Goal: Task Accomplishment & Management: Complete application form

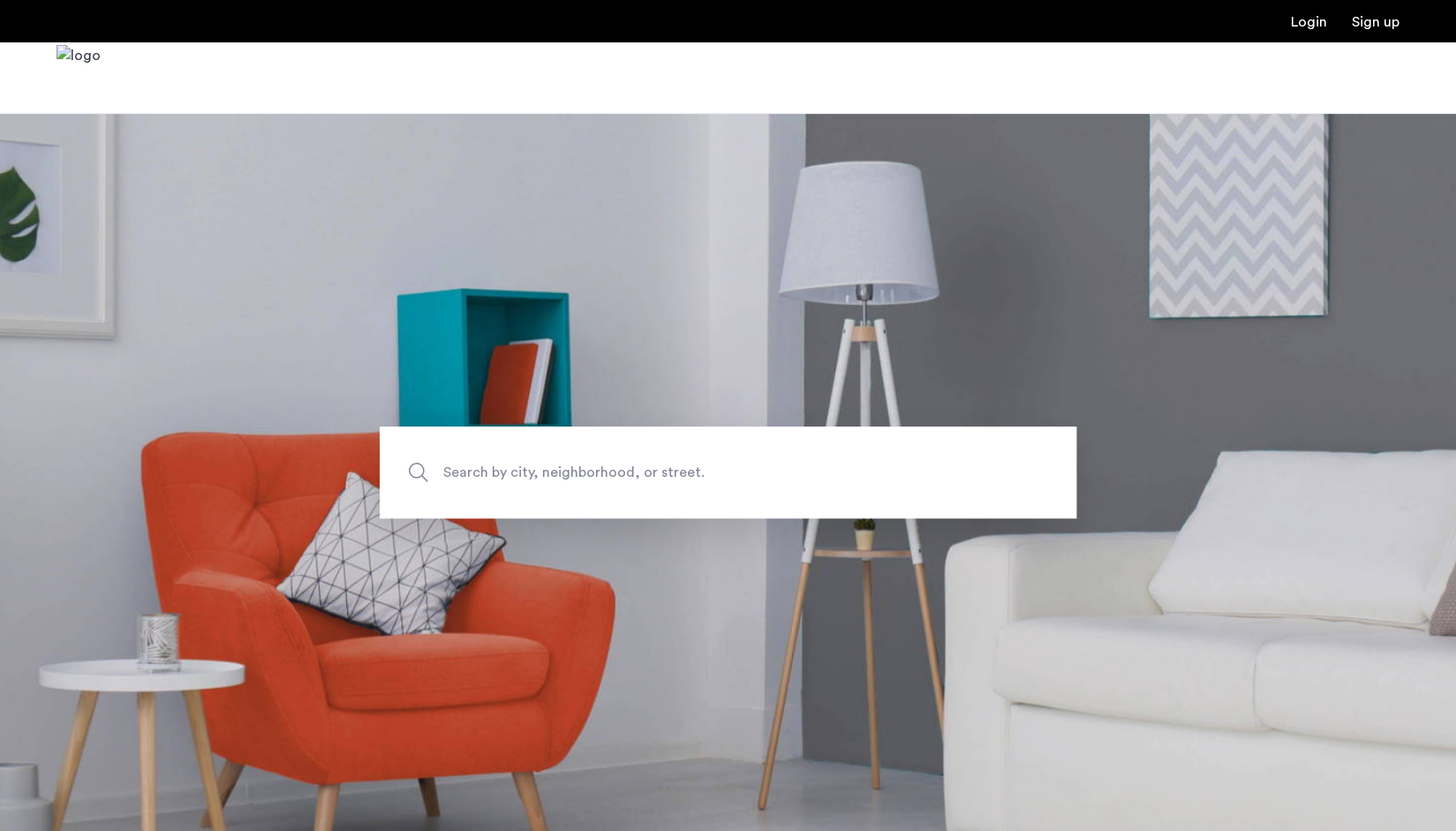
drag, startPoint x: 0, startPoint y: 0, endPoint x: 1309, endPoint y: 20, distance: 1309.2
click at [1309, 20] on link "Login" at bounding box center [1310, 22] width 37 height 14
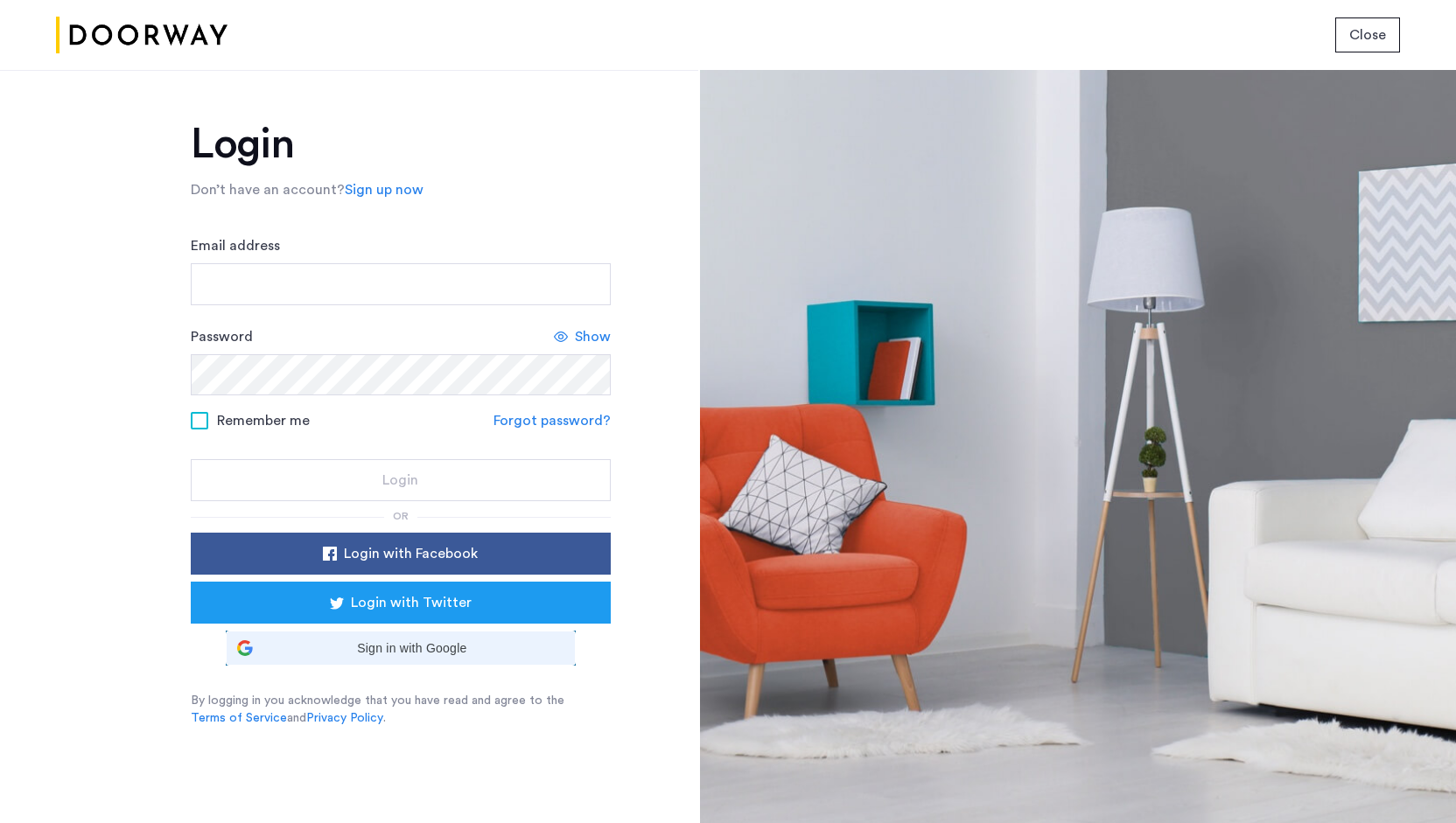
click at [447, 658] on div "Sign in with Google Sign in with Google. Opens in new tab" at bounding box center [400, 648] width 327 height 33
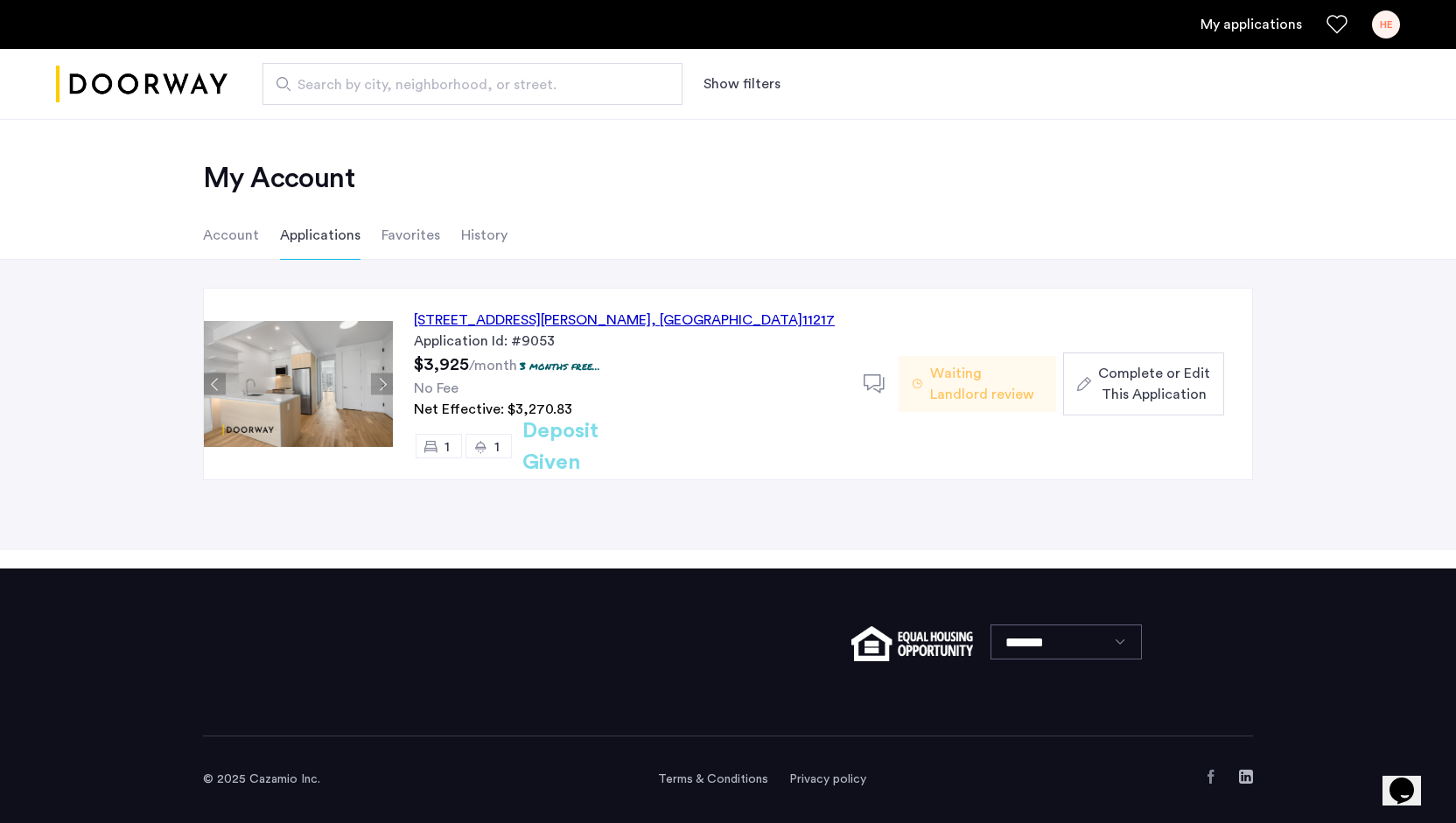
click at [592, 320] on div "558 Sackett Street, Unit 6A, Brooklyn , NY 11217" at bounding box center [624, 320] width 421 height 21
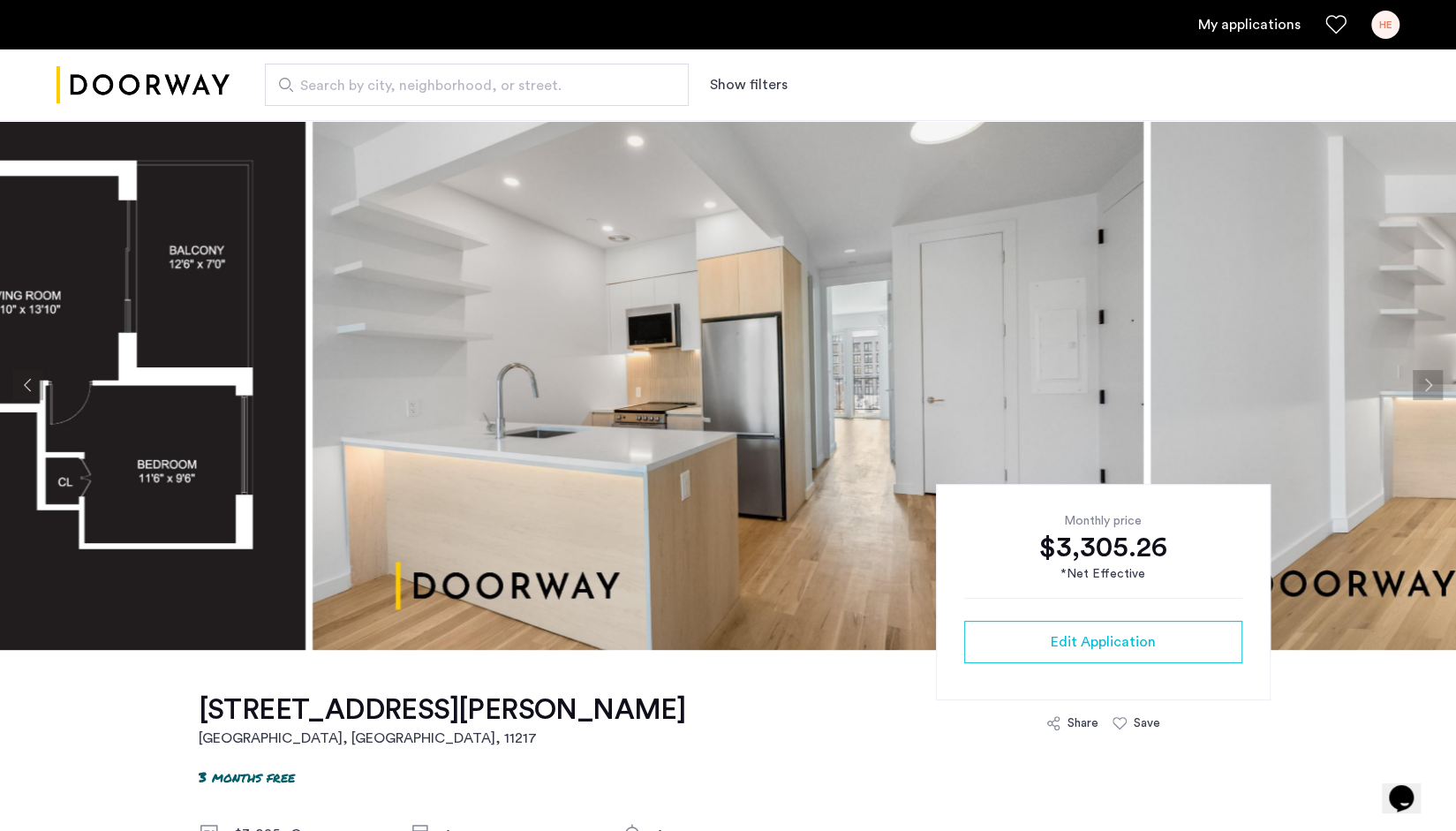
click at [34, 376] on button "Previous apartment" at bounding box center [28, 385] width 30 height 30
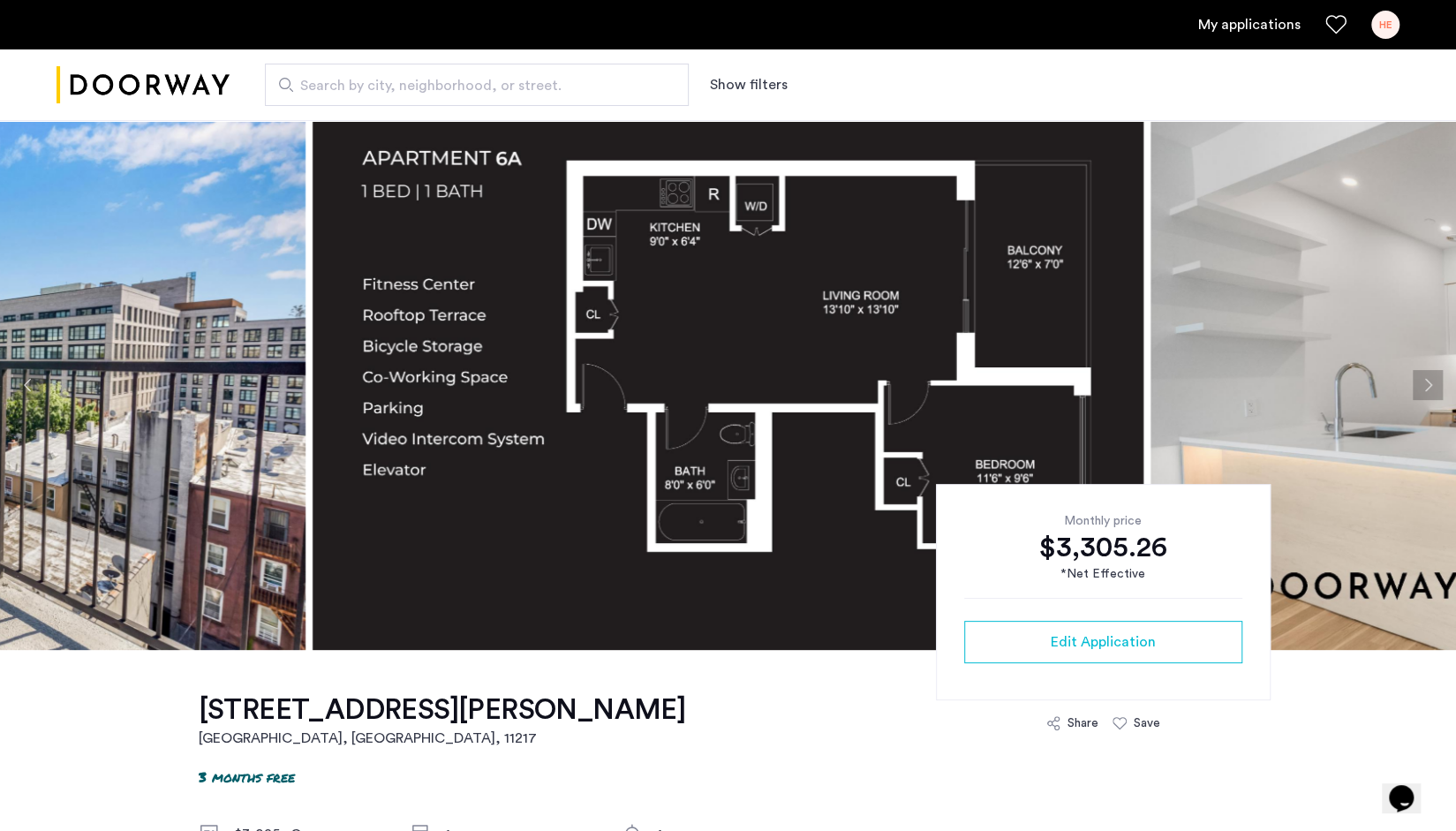
click at [652, 281] on img at bounding box center [728, 385] width 831 height 530
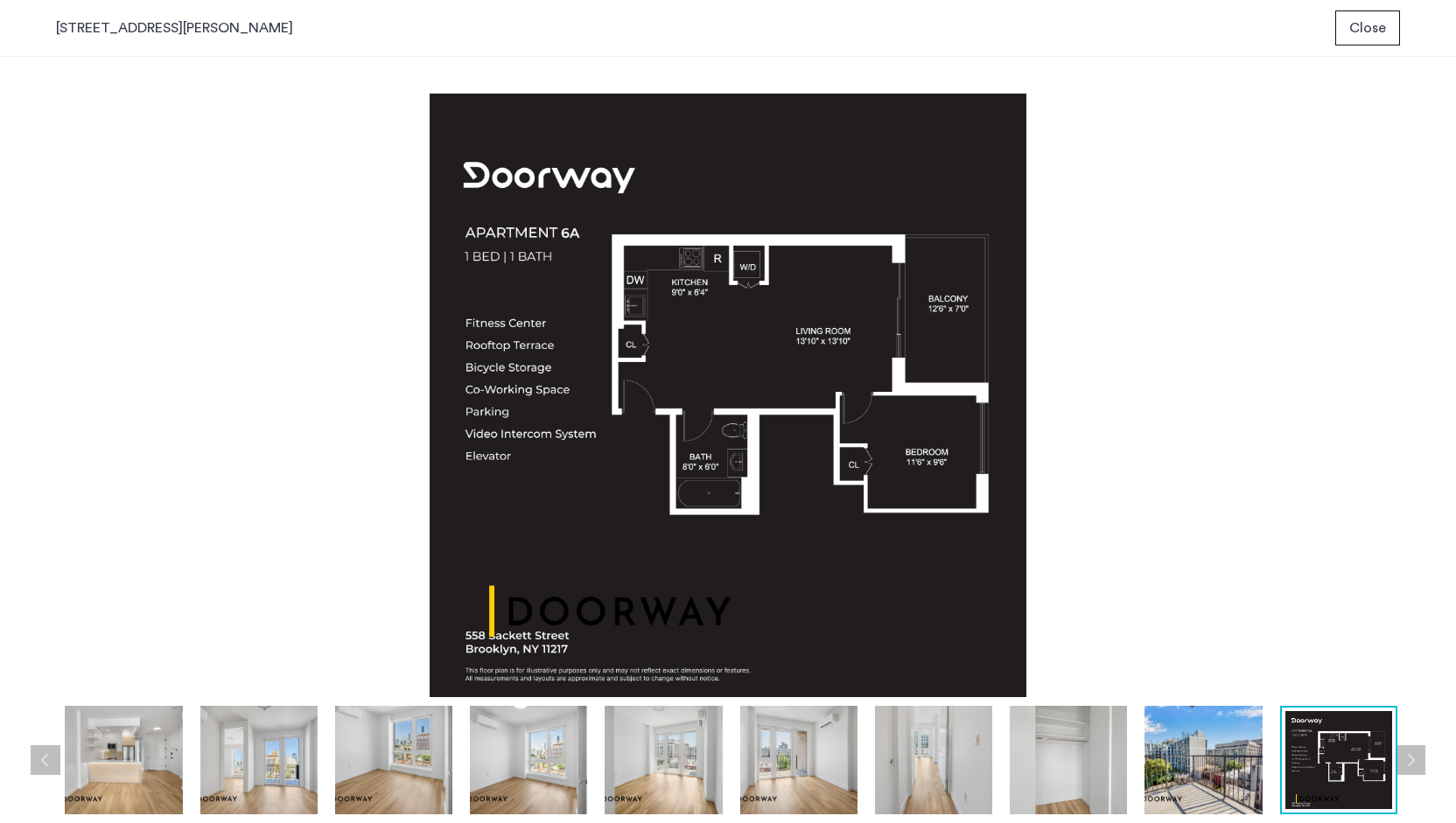
click at [133, 751] on img at bounding box center [123, 760] width 117 height 109
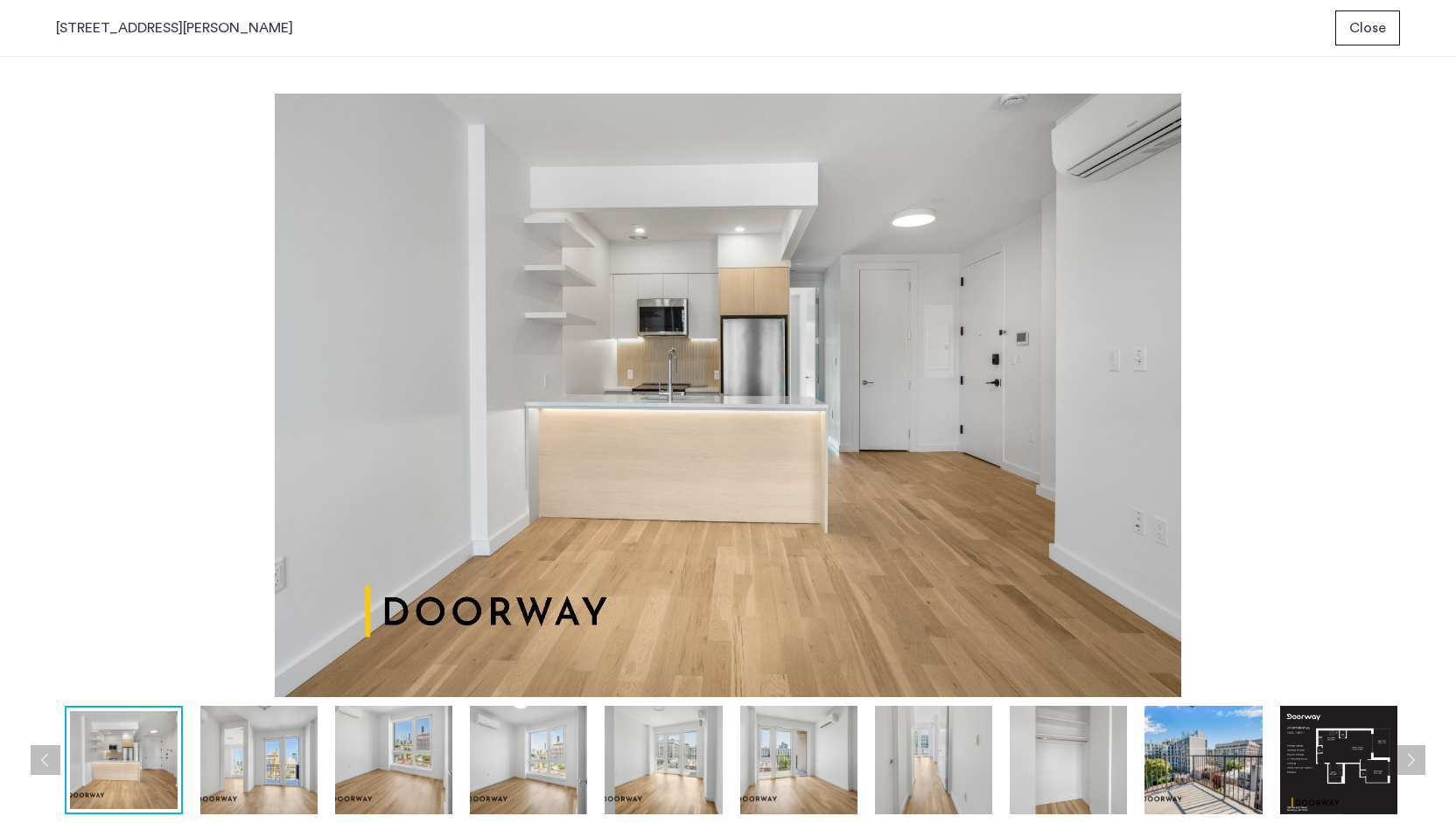
click at [284, 733] on img at bounding box center [258, 760] width 117 height 109
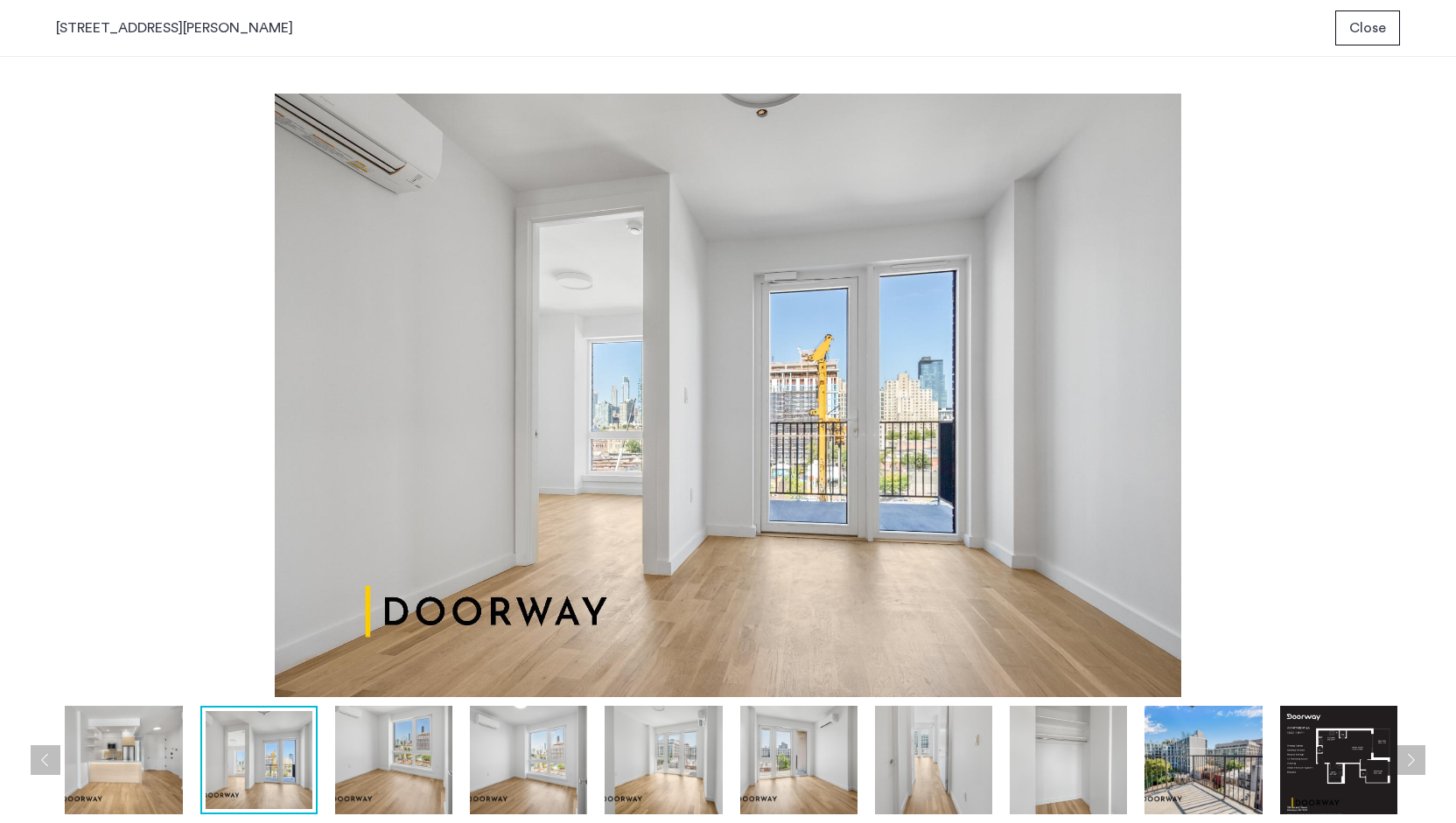
click at [423, 752] on img at bounding box center [394, 760] width 117 height 109
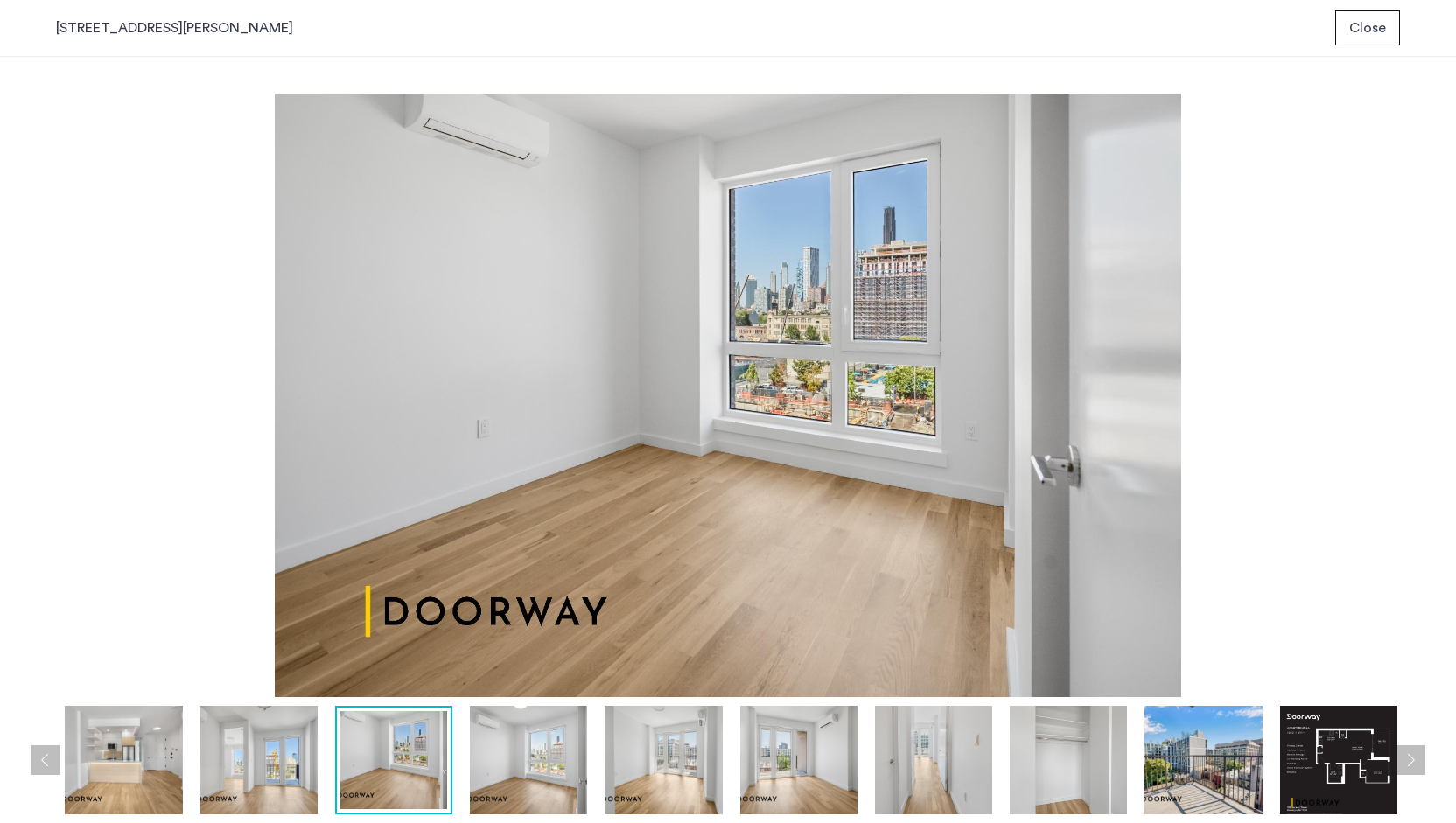
click at [595, 758] on div at bounding box center [665, 760] width 1488 height 109
click at [1350, 365] on img at bounding box center [728, 395] width 1344 height 604
click at [1067, 351] on img at bounding box center [728, 395] width 1344 height 604
click at [532, 752] on img at bounding box center [528, 760] width 117 height 109
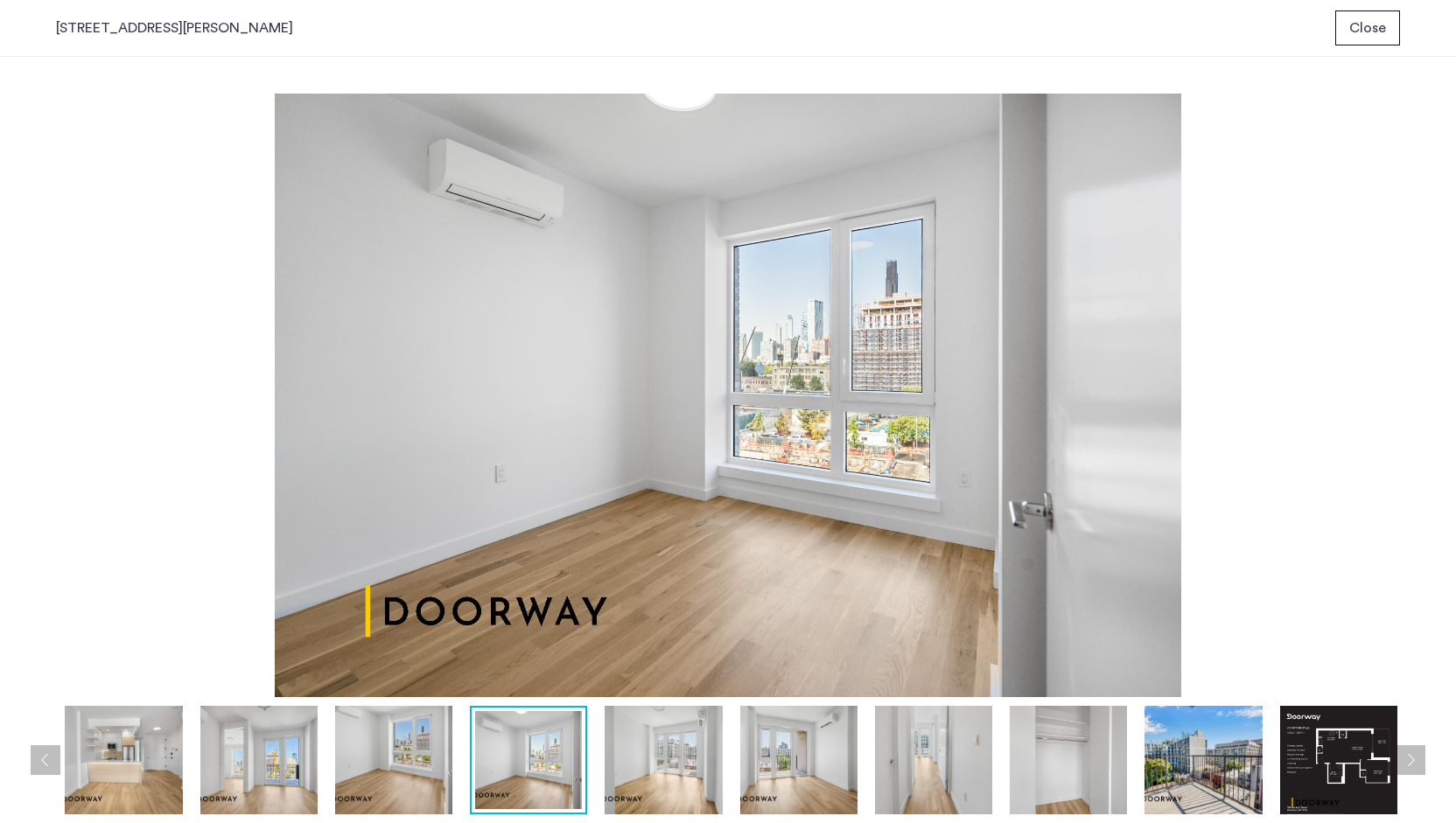
click at [678, 773] on img at bounding box center [663, 760] width 117 height 109
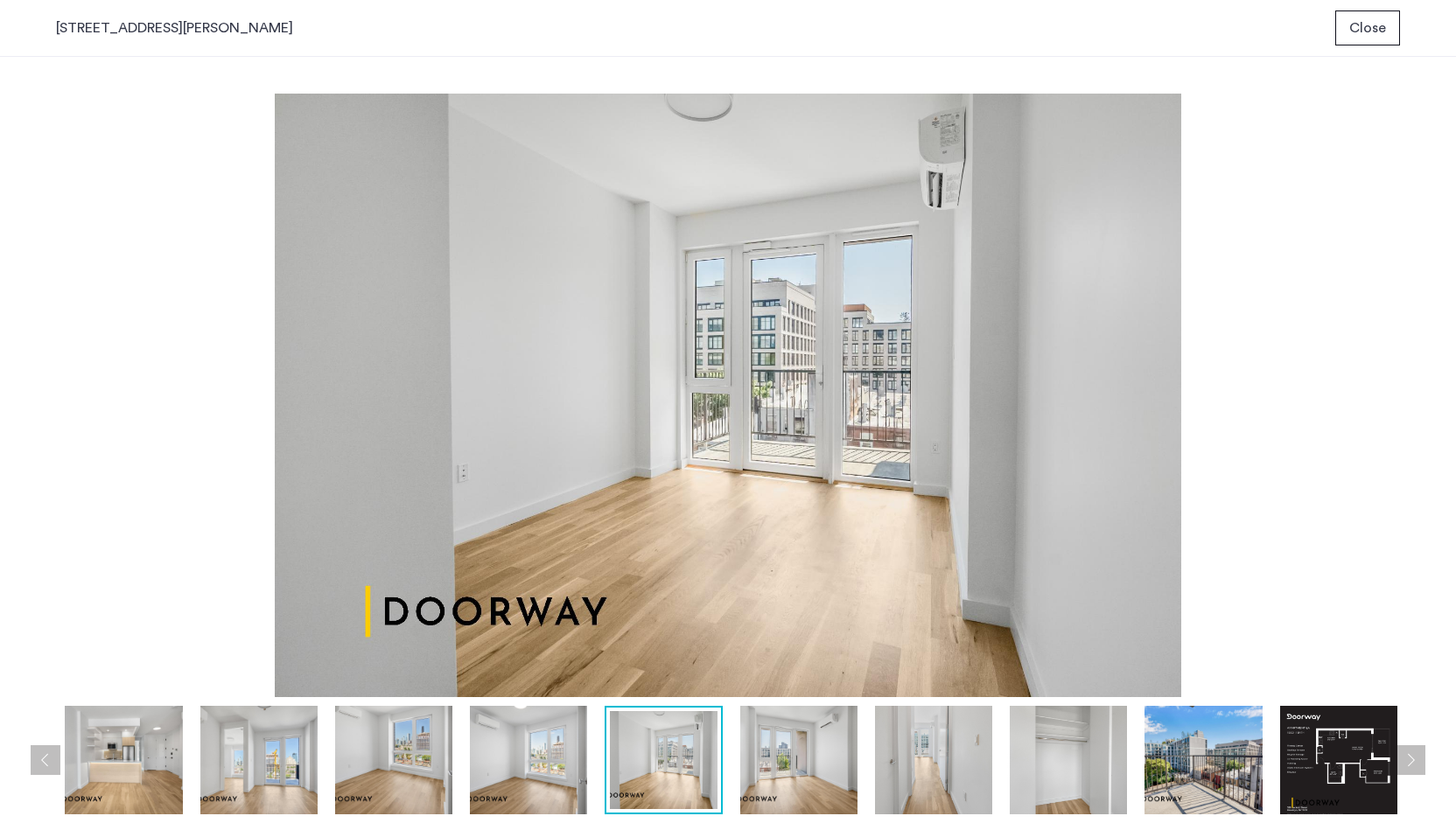
click at [808, 753] on img at bounding box center [799, 760] width 117 height 109
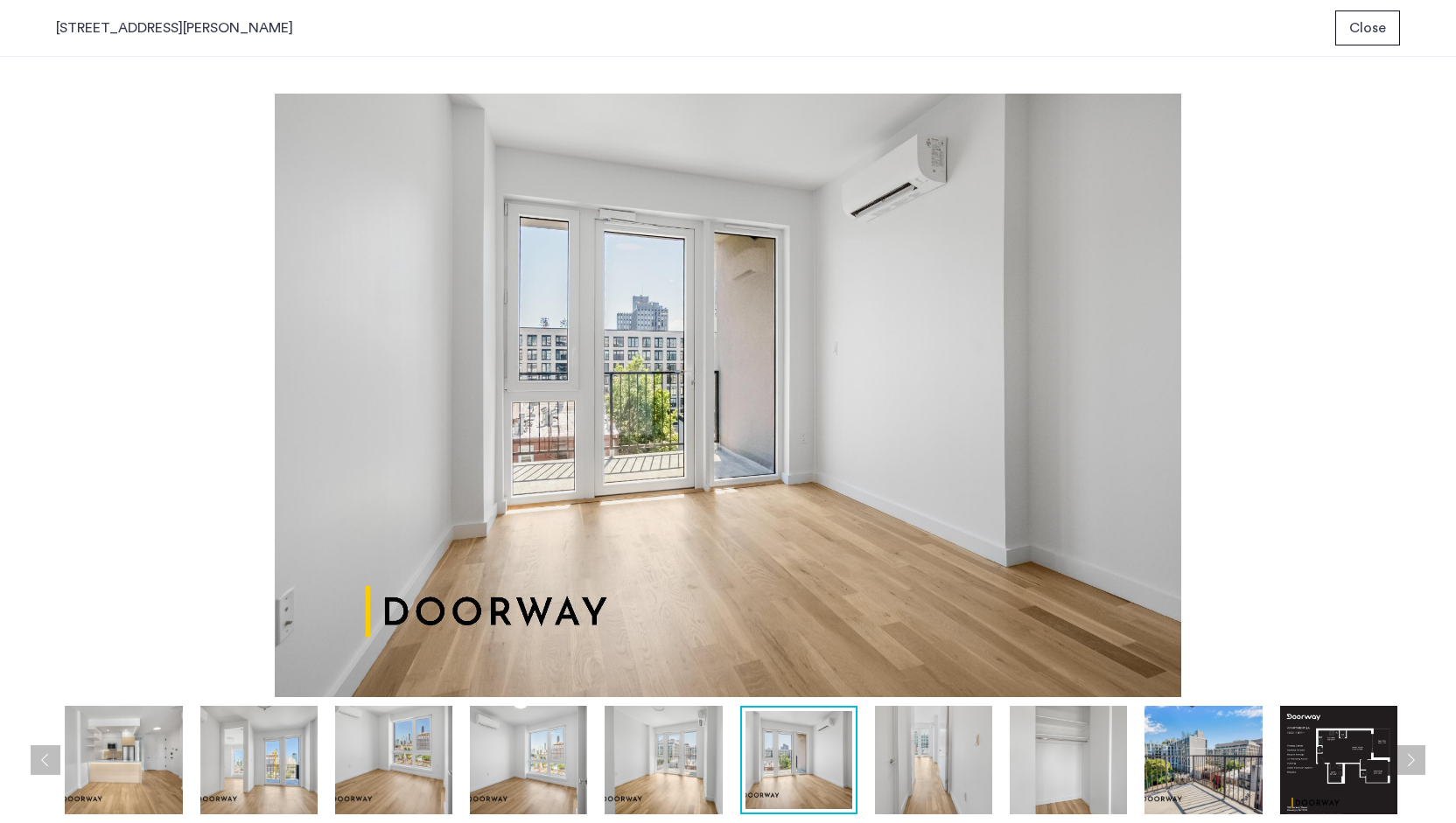
click at [916, 769] on img at bounding box center [933, 760] width 117 height 109
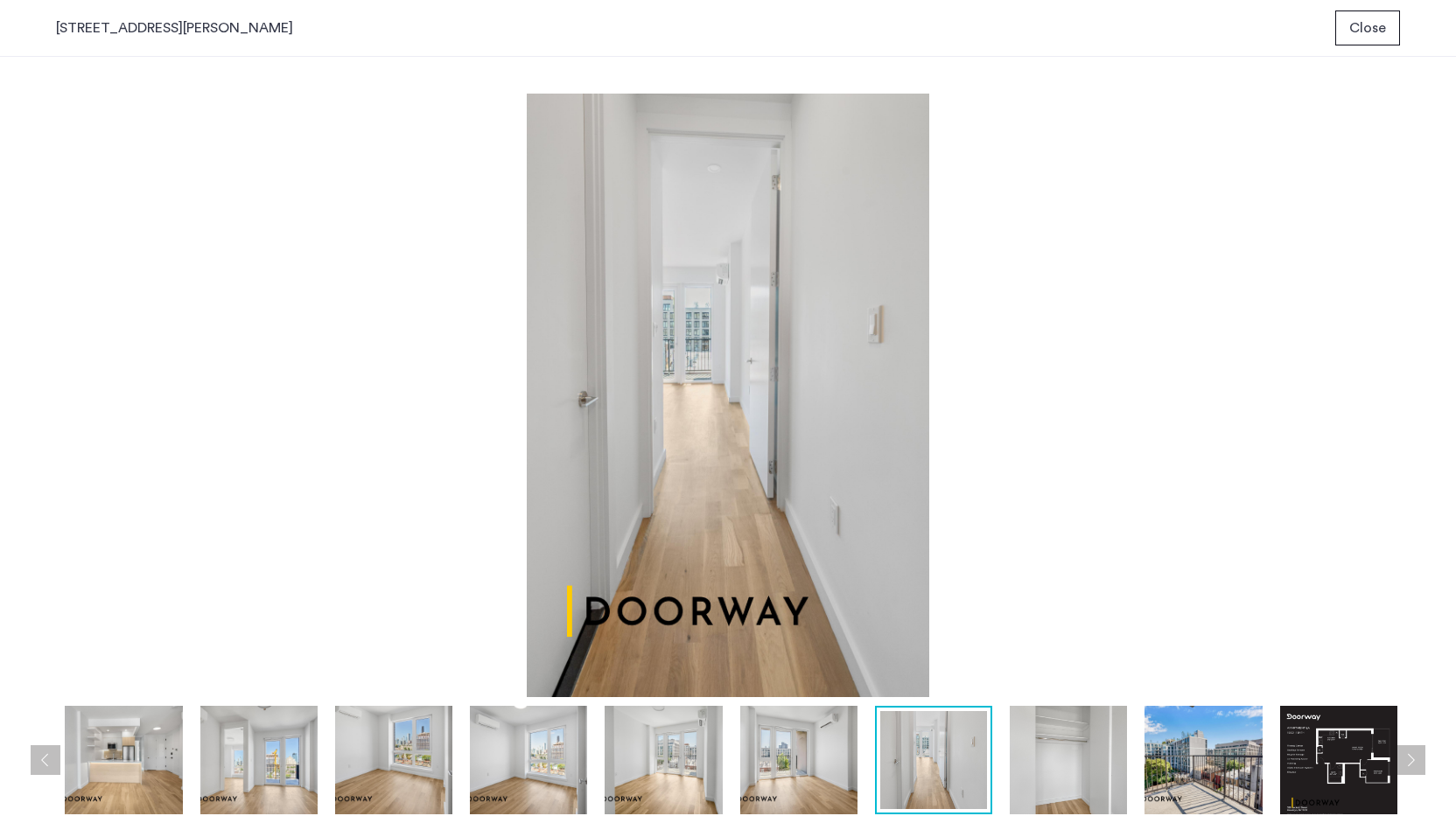
click at [1059, 762] on img at bounding box center [1068, 760] width 117 height 109
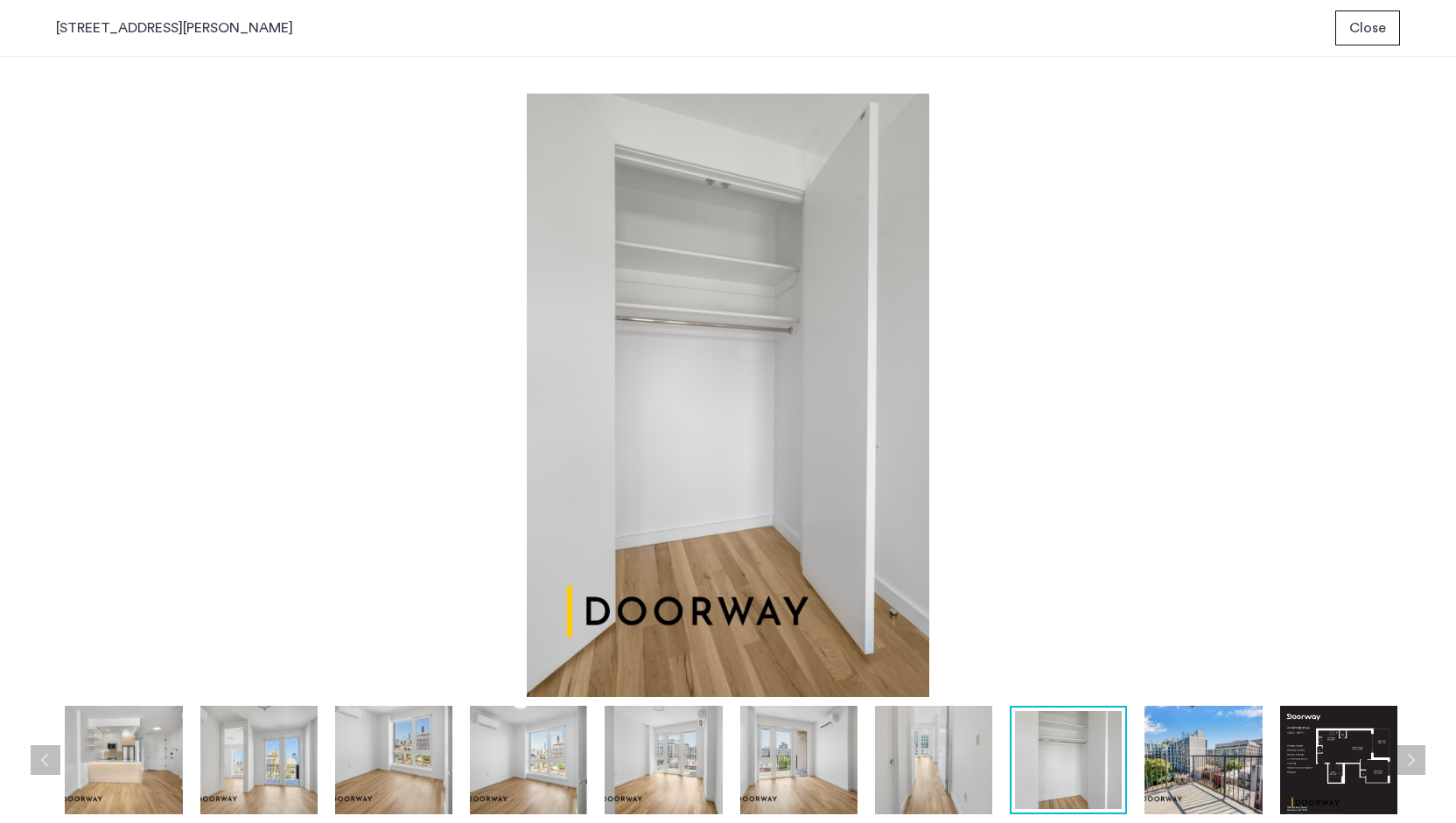
click at [1267, 758] on div at bounding box center [665, 760] width 1488 height 109
click at [1216, 759] on img at bounding box center [1203, 760] width 117 height 109
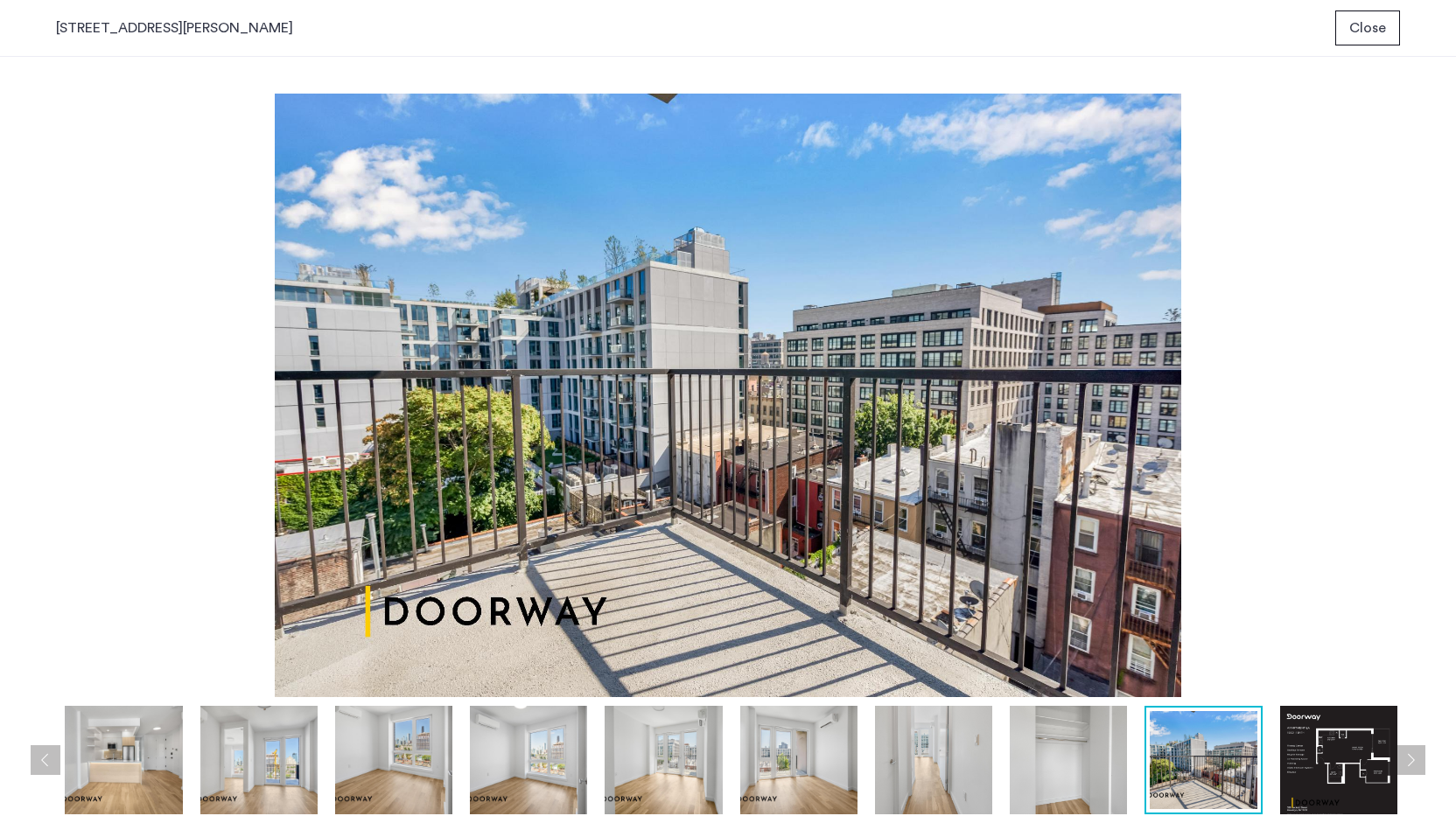
click at [1325, 754] on img at bounding box center [1338, 760] width 117 height 109
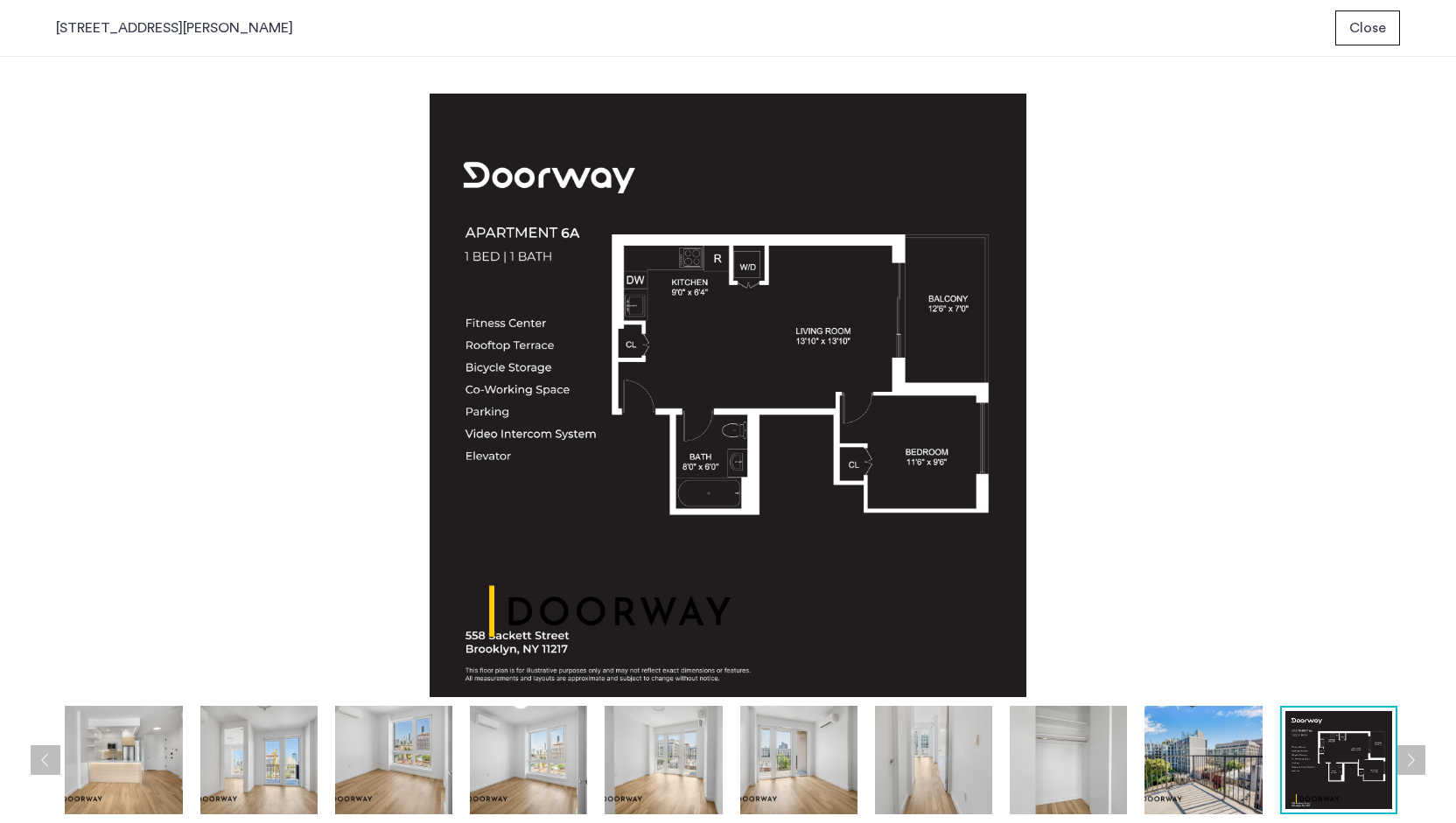
click at [172, 272] on img at bounding box center [728, 395] width 1344 height 604
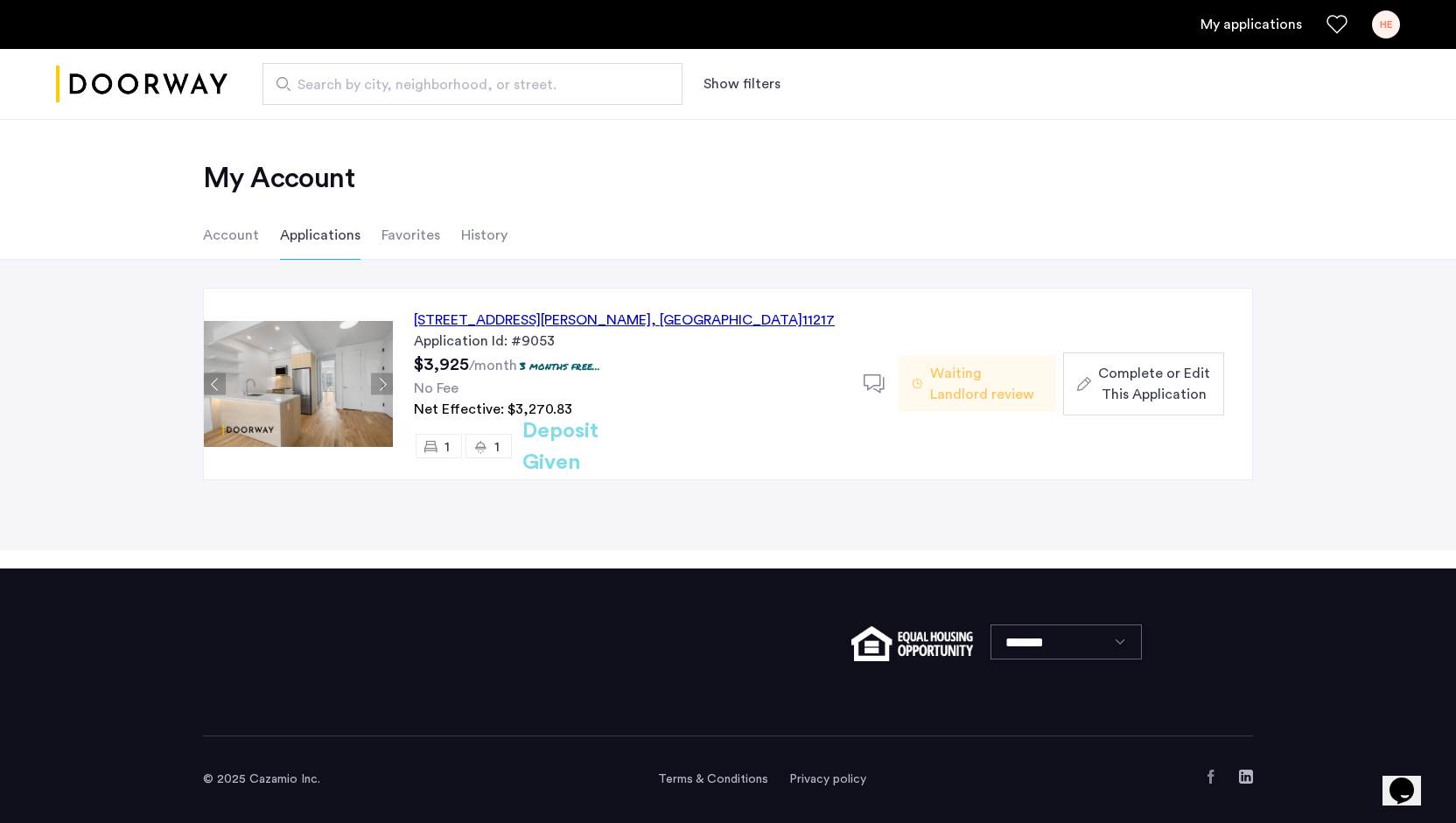
click at [623, 319] on div "558 Sackett Street, Unit 6A, Brooklyn , NY 11217" at bounding box center [624, 320] width 421 height 21
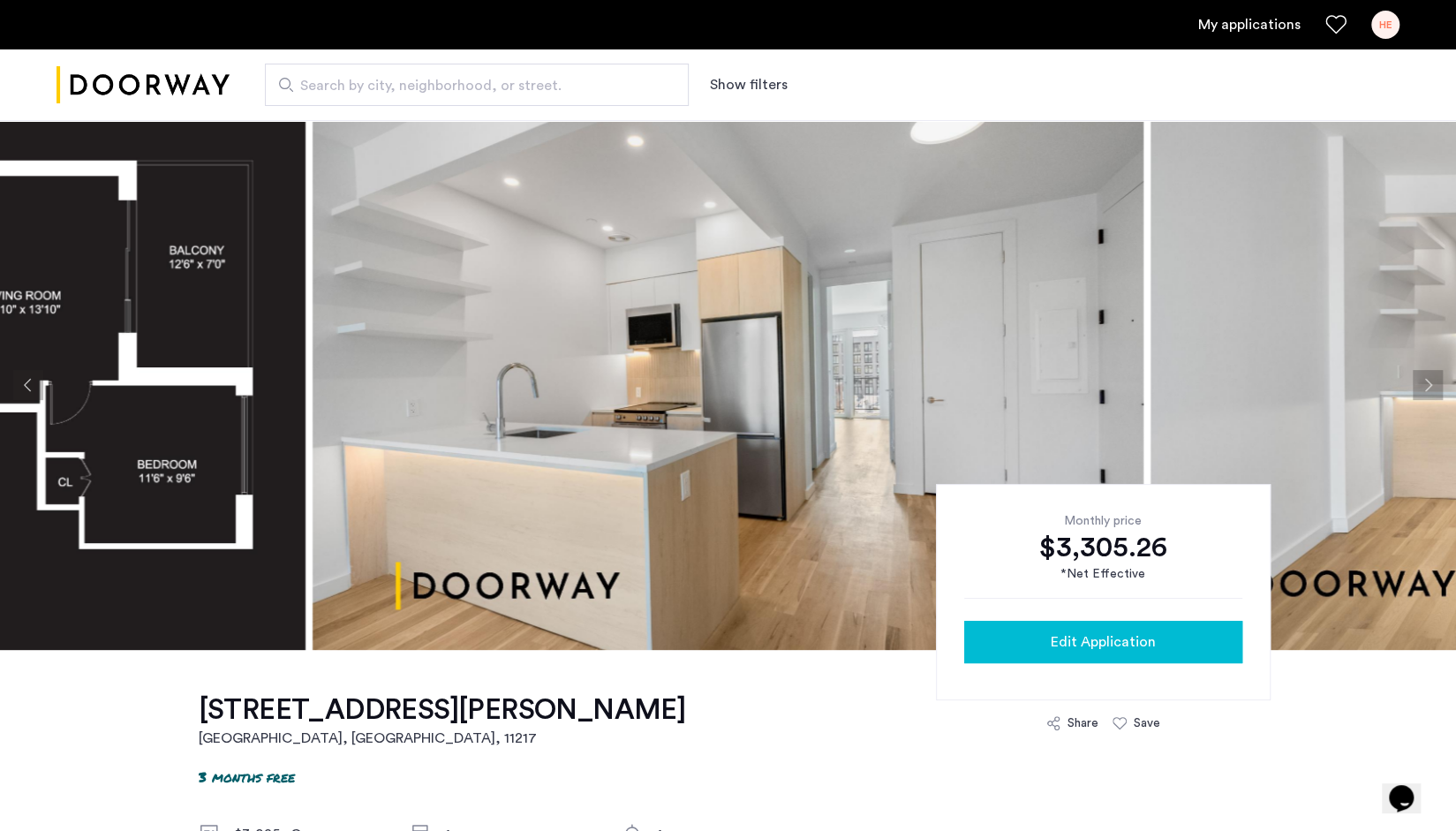
click at [1123, 633] on span "Edit Application" at bounding box center [1103, 642] width 105 height 21
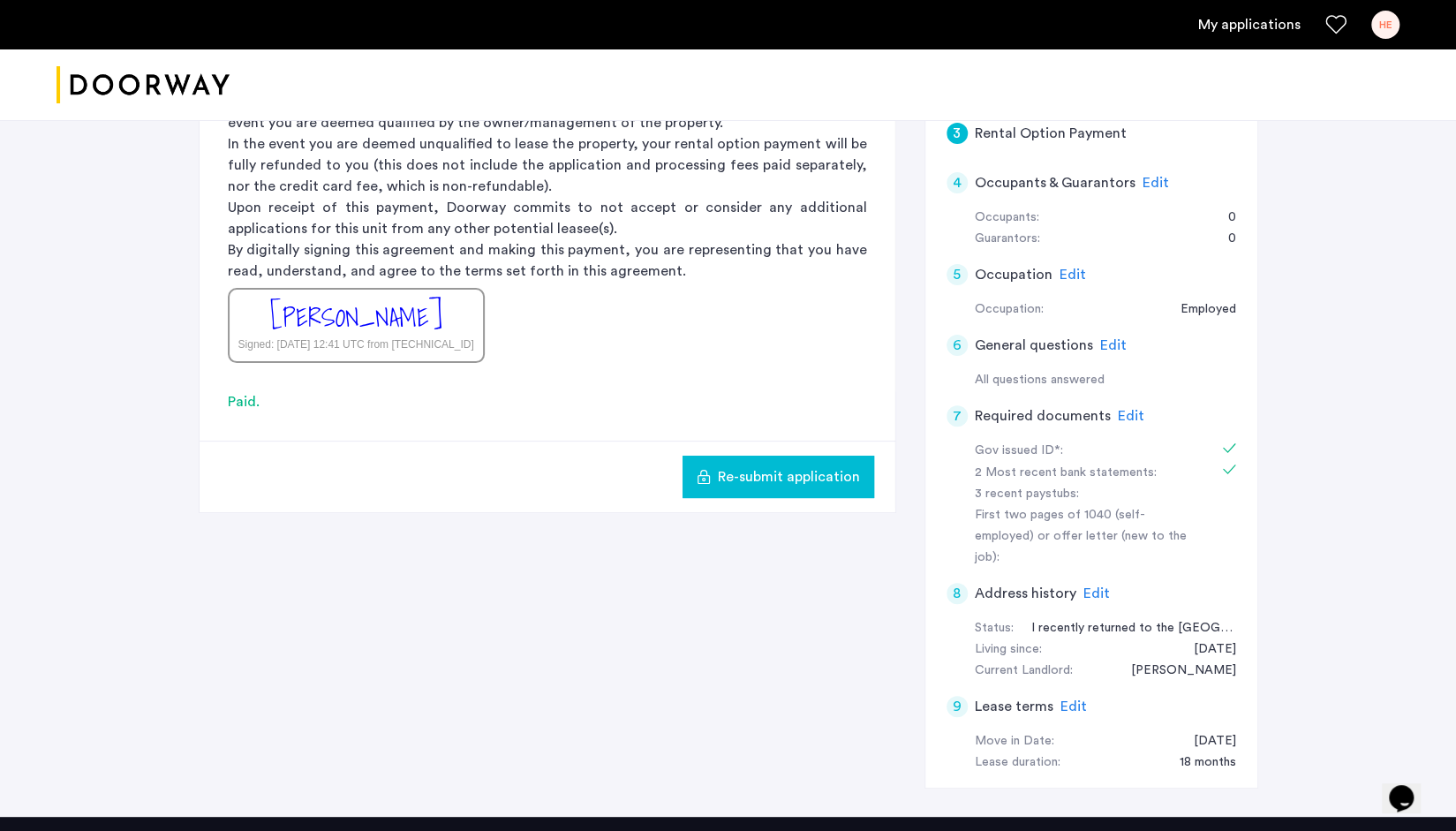
scroll to position [341, 0]
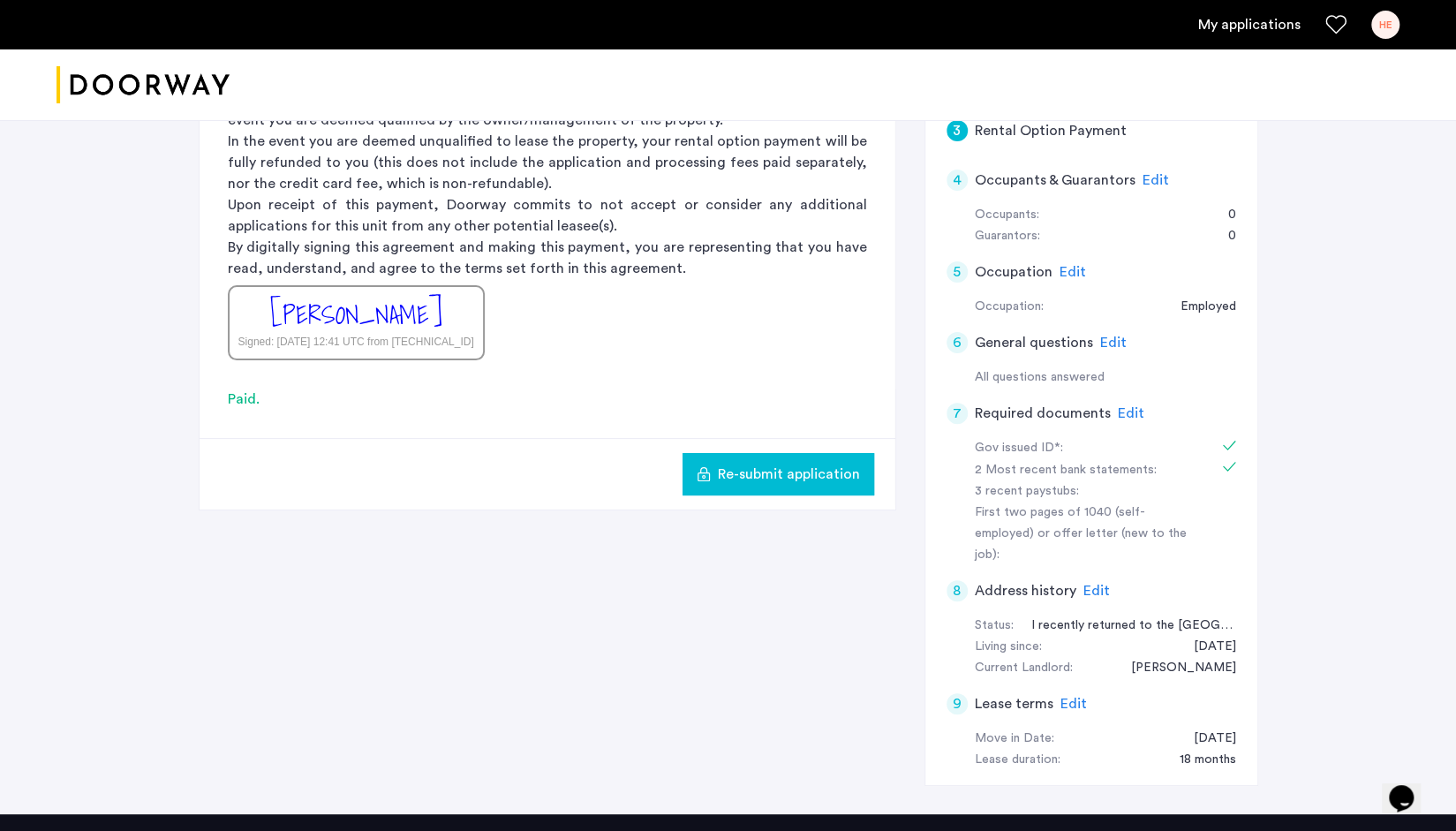
click at [1129, 407] on span "Edit" at bounding box center [1132, 413] width 27 height 14
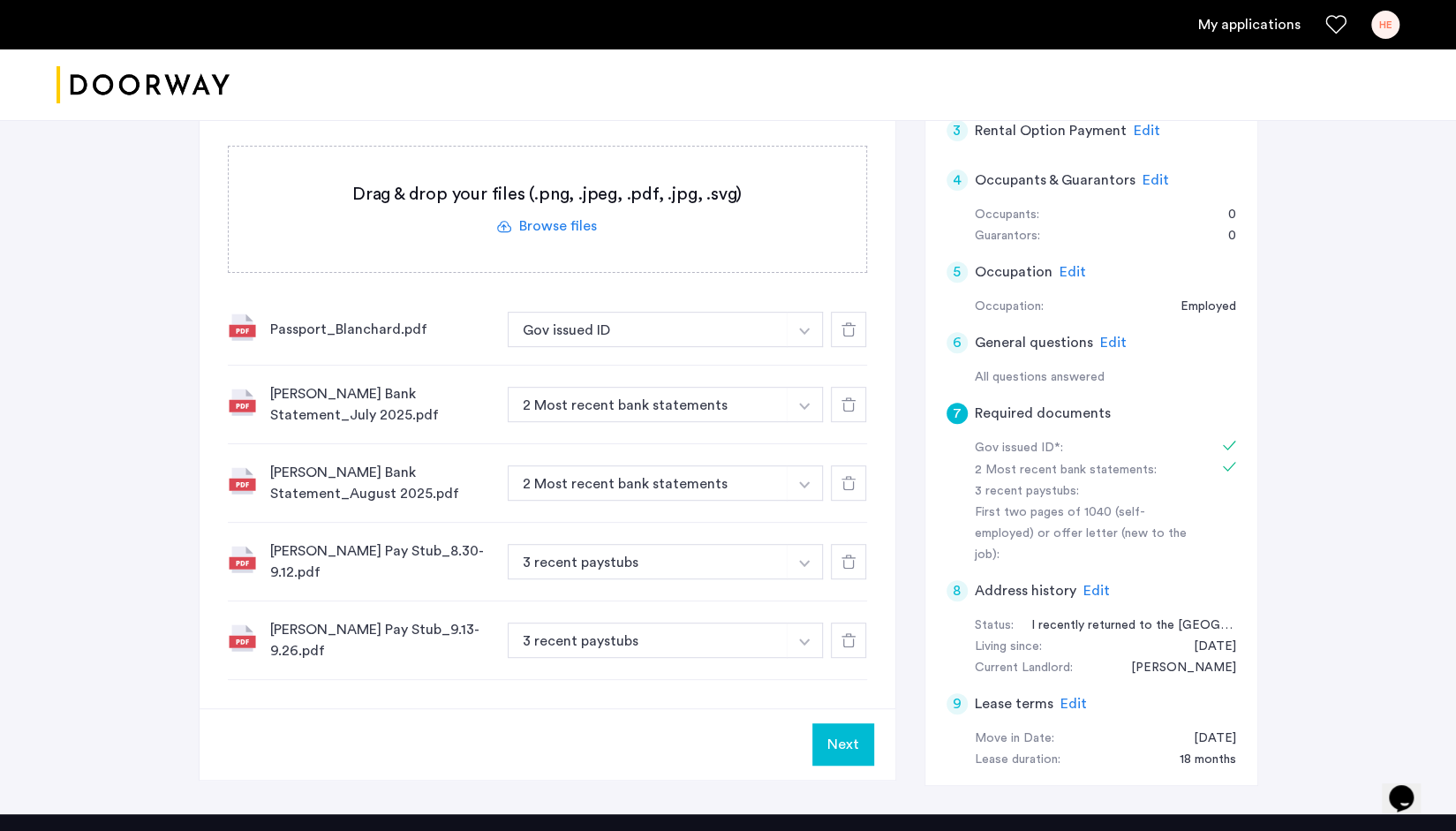
click at [565, 223] on label at bounding box center [547, 209] width 638 height 125
click at [0, 0] on input "file" at bounding box center [0, 0] width 0 height 0
